Goal: Navigation & Orientation: Find specific page/section

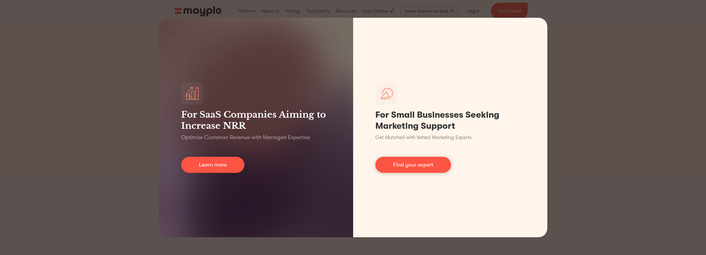
click at [555, 37] on div "For SaaS Companies Aiming to Increase NRR Optimize Customer Revenue with Manage…" at bounding box center [353, 127] width 706 height 255
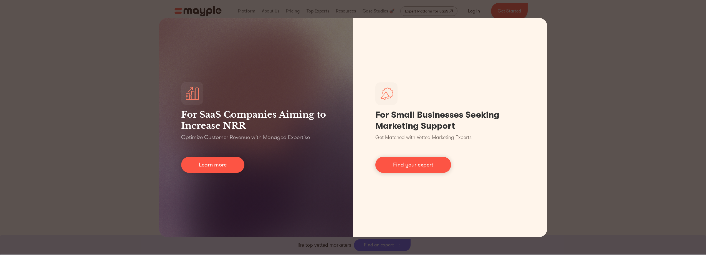
click at [562, 71] on div "For SaaS Companies Aiming to Increase NRR Optimize Customer Revenue with Manage…" at bounding box center [353, 127] width 706 height 255
click at [94, 86] on div "For SaaS Companies Aiming to Increase NRR Optimize Customer Revenue with Manage…" at bounding box center [353, 127] width 706 height 255
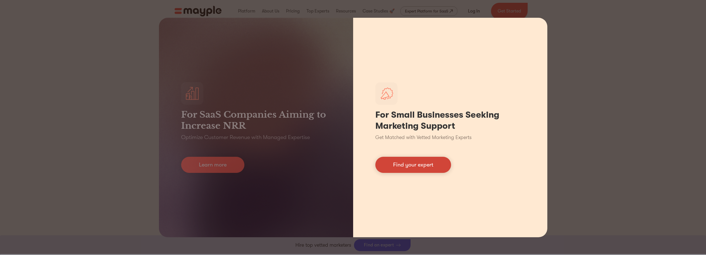
click at [424, 169] on link "Find your expert" at bounding box center [413, 165] width 76 height 16
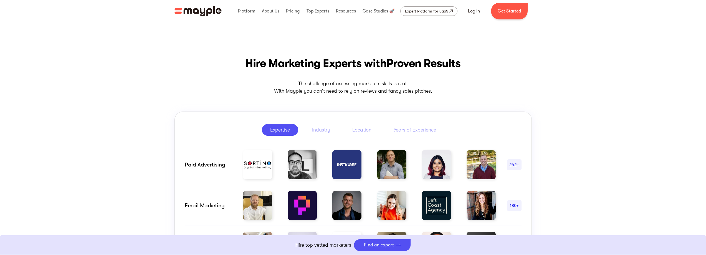
click at [207, 9] on img "home" at bounding box center [197, 11] width 47 height 11
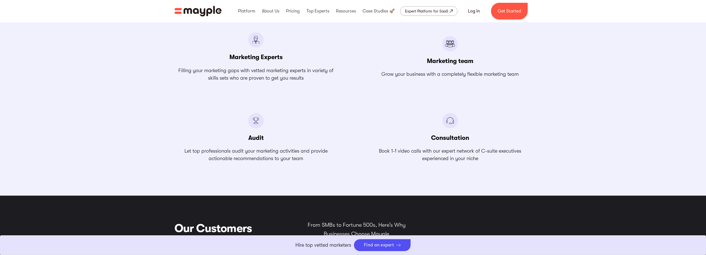
scroll to position [534, 0]
